Goal: Task Accomplishment & Management: Use online tool/utility

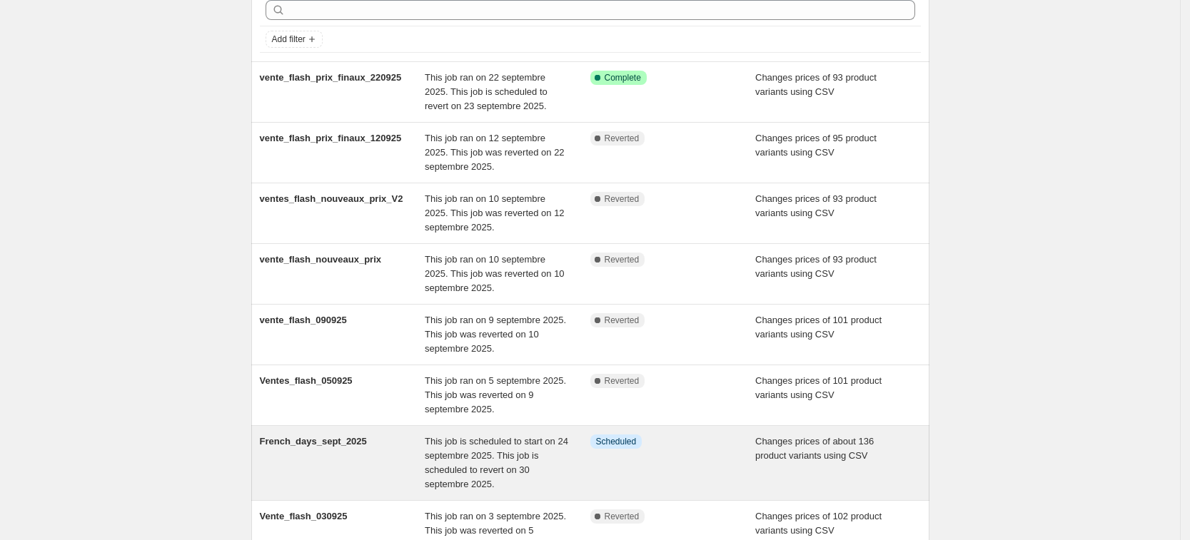
scroll to position [89, 0]
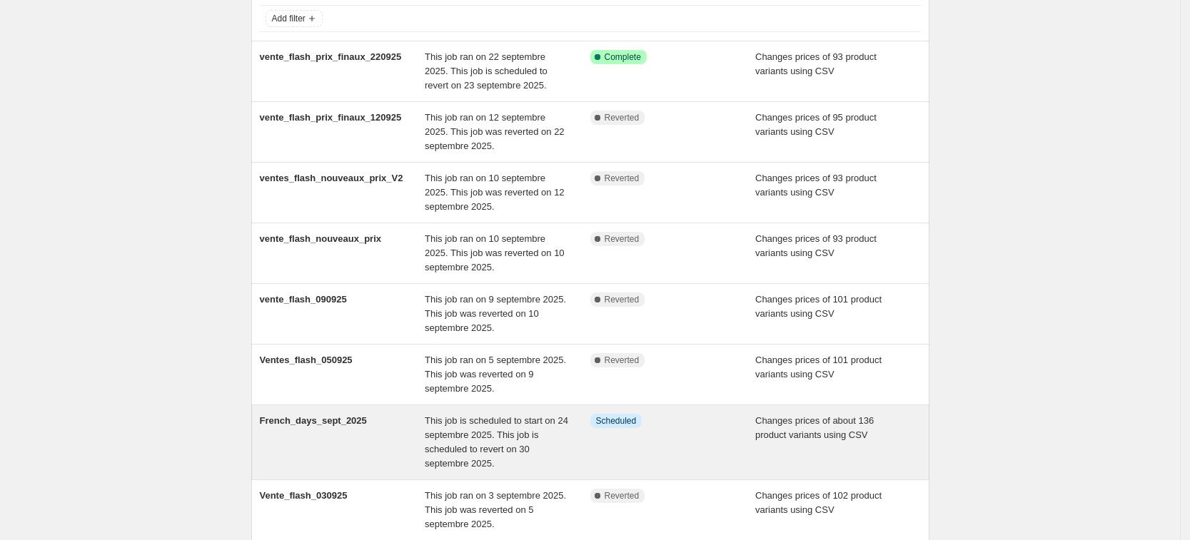
click at [346, 443] on div "French_days_sept_2025" at bounding box center [343, 442] width 166 height 57
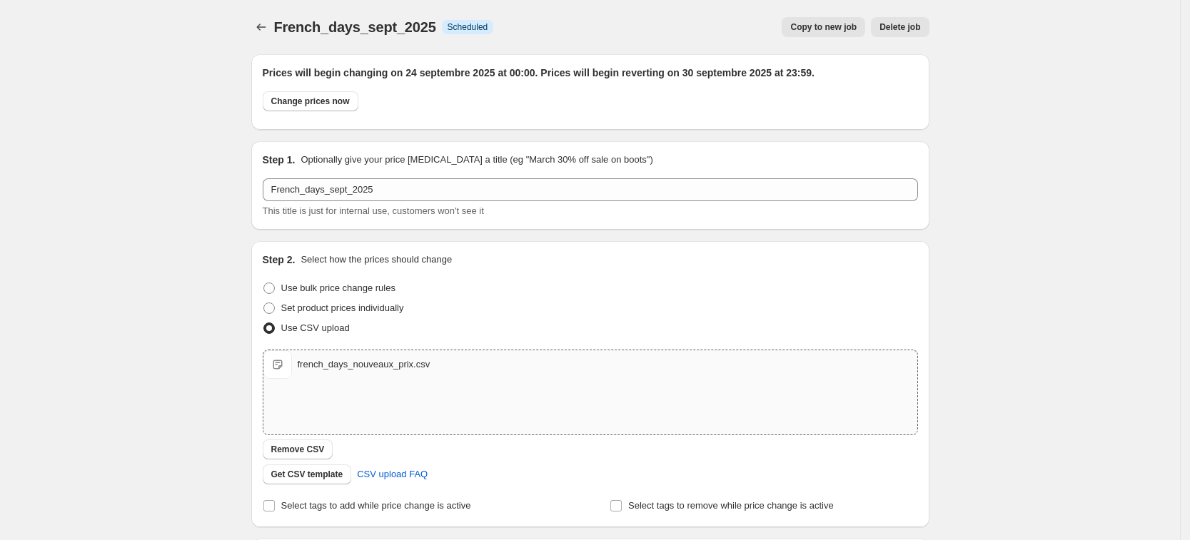
click at [292, 370] on span "french_days_nouveaux_prix.csv" at bounding box center [277, 364] width 29 height 29
type input "C:\fakepath\french_days_nouveaux_prix_2.csv"
click at [298, 446] on span "Remove CSV" at bounding box center [298, 449] width 54 height 11
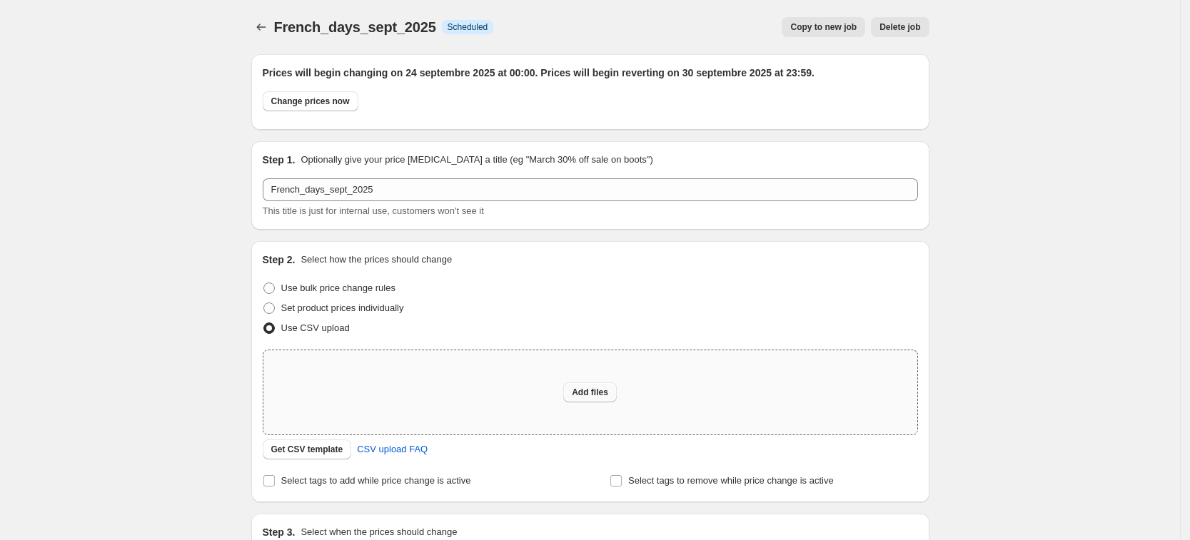
click at [583, 392] on span "Add files" at bounding box center [590, 392] width 36 height 11
type input "C:\fakepath\french_days_nouveaux_prix_2.csv"
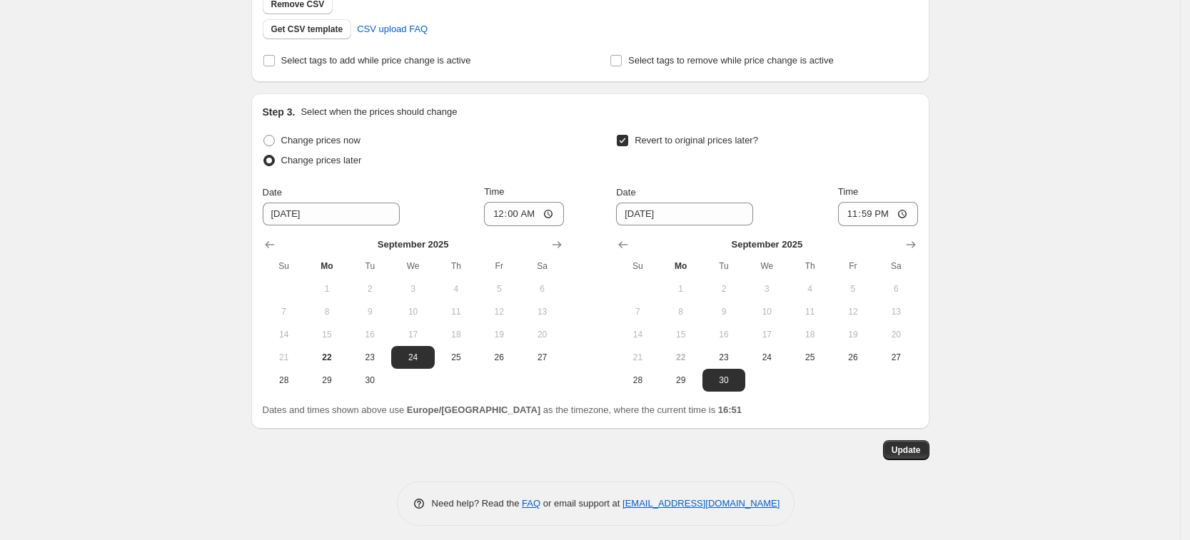
scroll to position [452, 0]
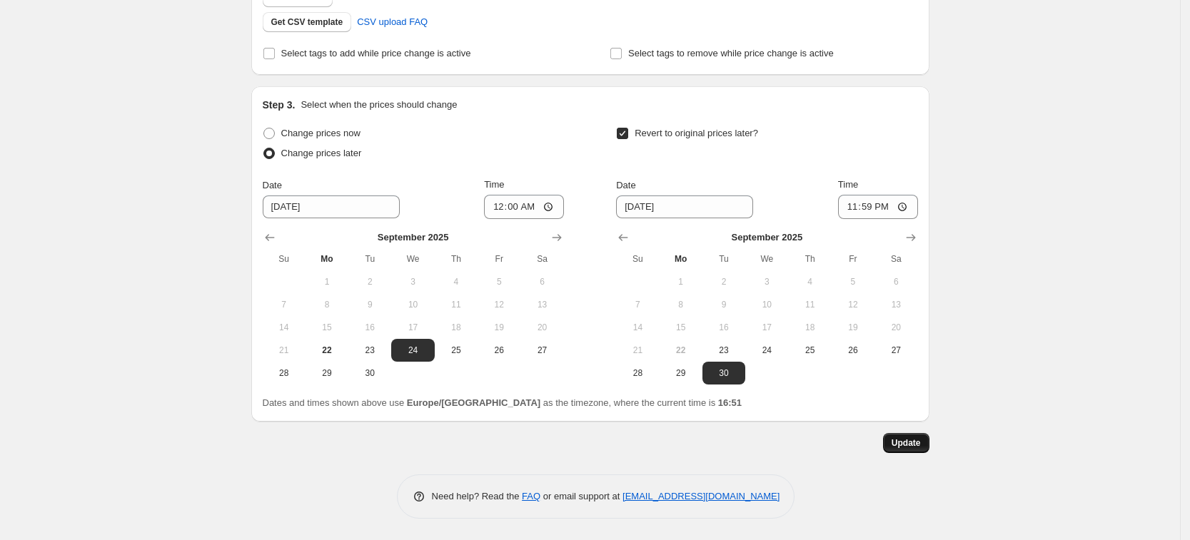
click at [915, 441] on span "Update" at bounding box center [905, 442] width 29 height 11
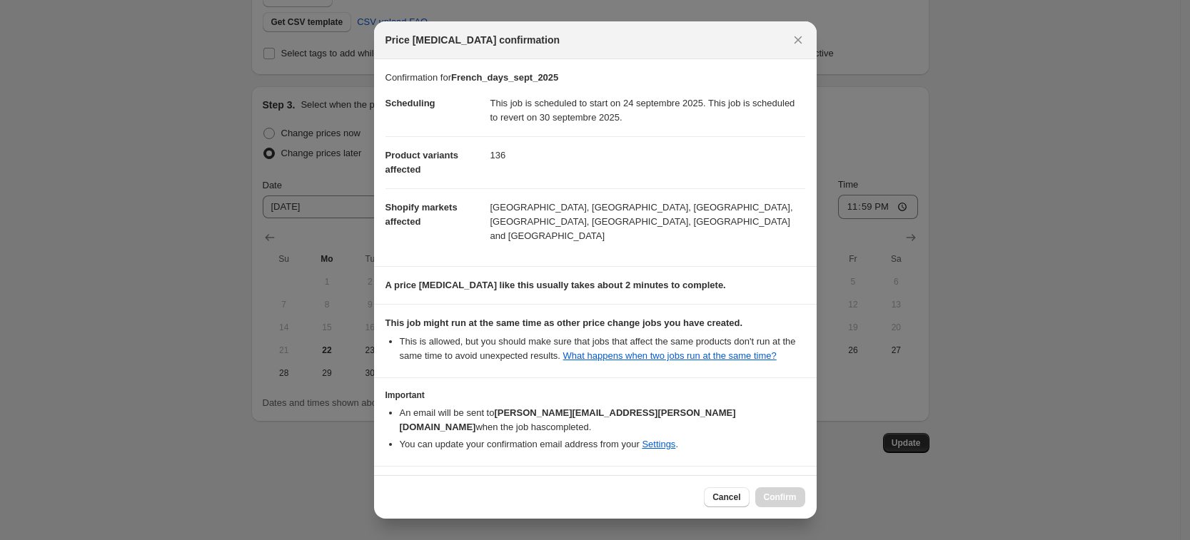
click at [415, 482] on b "I understand that this price change job may run at the same time as other price…" at bounding box center [592, 494] width 377 height 25
click at [398, 490] on input "I understand that this price change job may run at the same time as other price…" at bounding box center [391, 495] width 11 height 11
checkbox input "true"
click at [767, 495] on span "Confirm" at bounding box center [780, 497] width 33 height 11
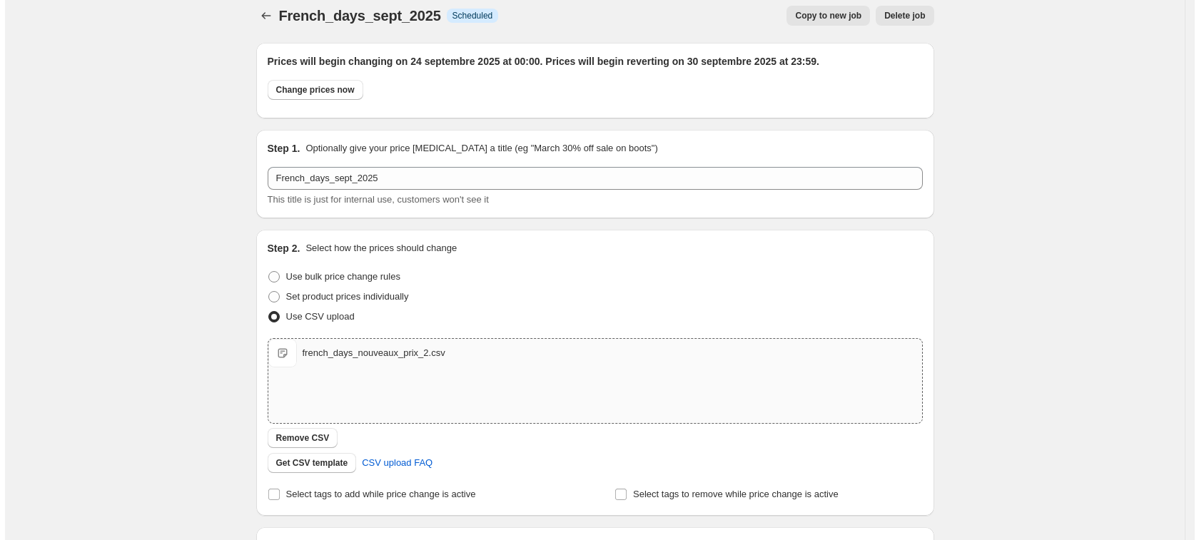
scroll to position [0, 0]
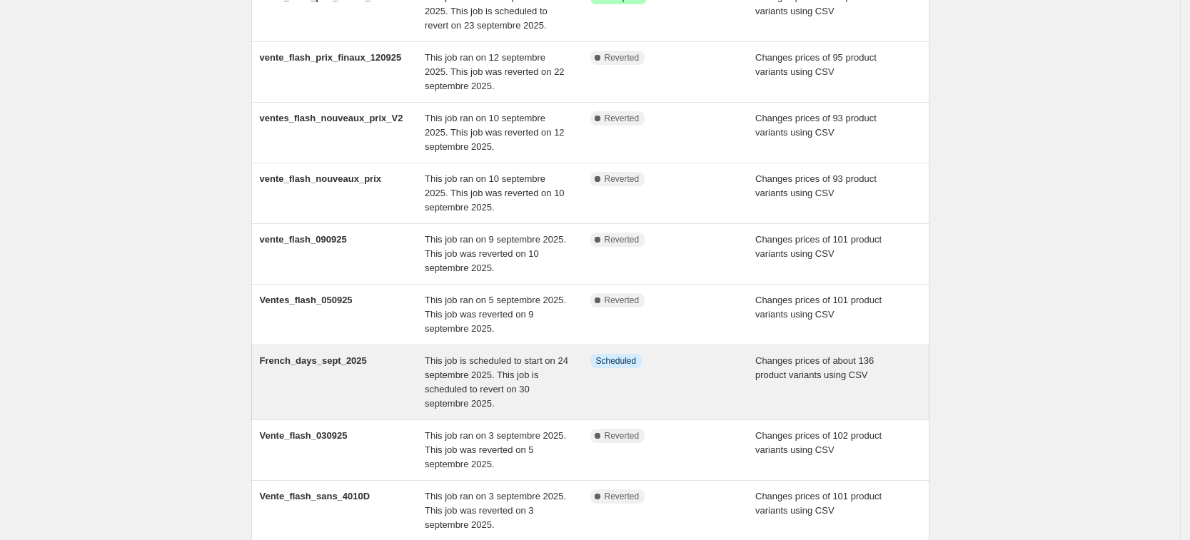
scroll to position [178, 0]
